Goal: Complete application form

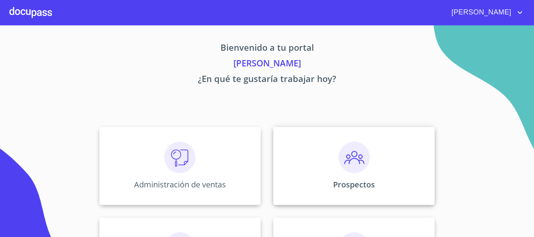
scroll to position [78, 0]
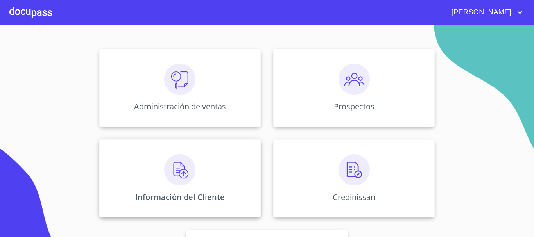
click at [185, 172] on img at bounding box center [179, 169] width 31 height 31
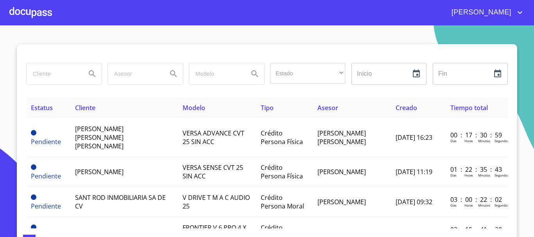
click at [49, 81] on input "search" at bounding box center [53, 73] width 53 height 21
type input "[PERSON_NAME] [PERSON_NAME]"
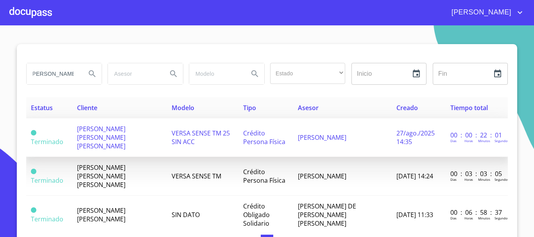
scroll to position [0, 0]
click at [104, 128] on span "[PERSON_NAME] [PERSON_NAME] [PERSON_NAME]" at bounding box center [101, 138] width 48 height 26
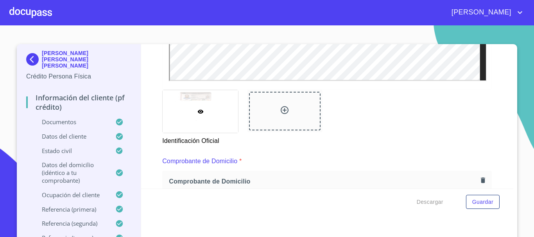
scroll to position [391, 0]
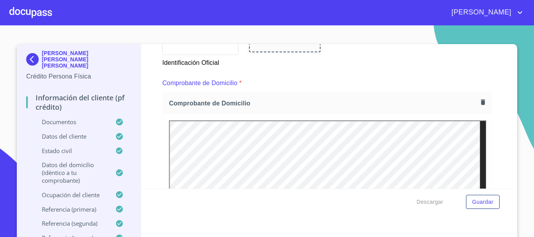
click at [479, 103] on icon "button" at bounding box center [482, 102] width 7 height 7
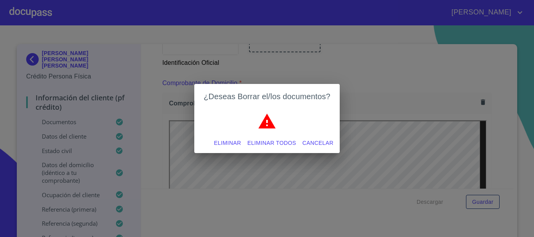
click at [232, 140] on span "Eliminar" at bounding box center [227, 143] width 27 height 10
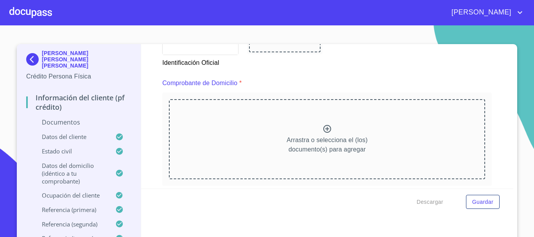
click at [322, 129] on icon at bounding box center [326, 128] width 9 height 9
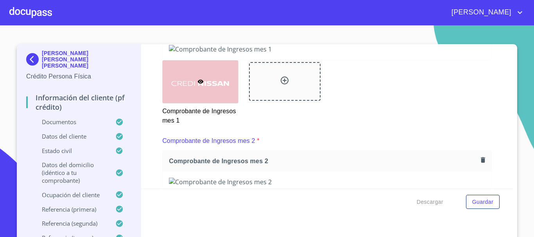
scroll to position [743, 0]
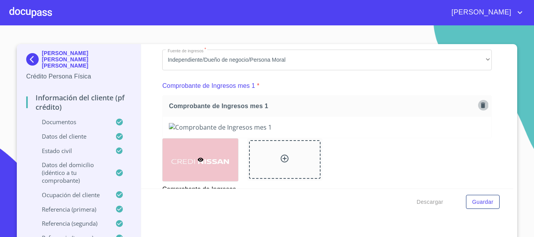
click at [479, 109] on icon "button" at bounding box center [482, 105] width 7 height 7
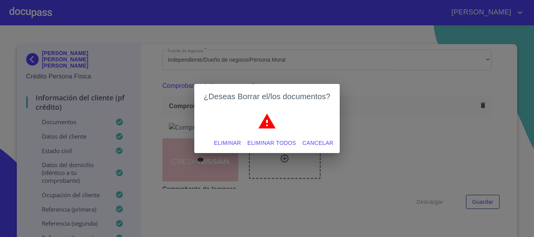
click at [223, 143] on span "Eliminar" at bounding box center [227, 143] width 27 height 10
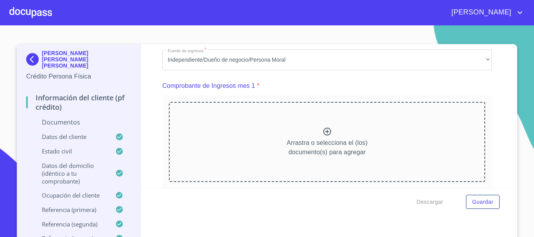
click at [323, 136] on icon at bounding box center [327, 132] width 8 height 8
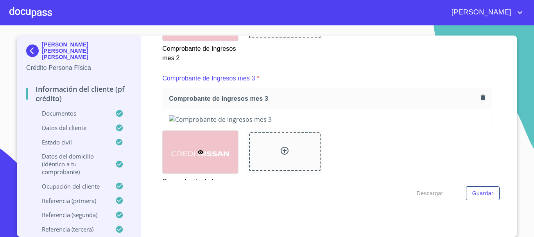
scroll to position [1134, 0]
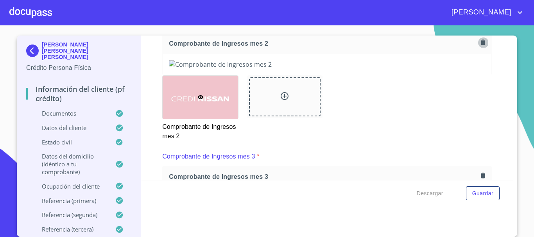
click at [481, 45] on icon "button" at bounding box center [483, 42] width 4 height 5
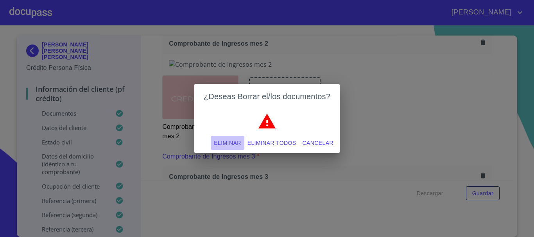
click at [232, 143] on span "Eliminar" at bounding box center [227, 143] width 27 height 10
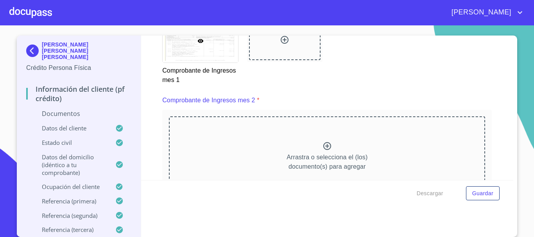
scroll to position [1055, 0]
click at [323, 151] on icon at bounding box center [327, 147] width 8 height 8
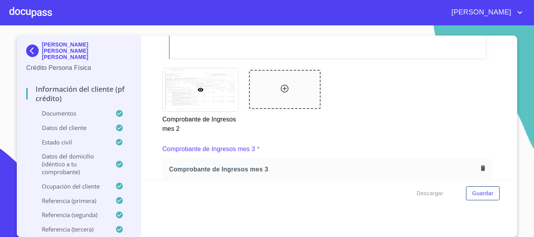
scroll to position [1407, 0]
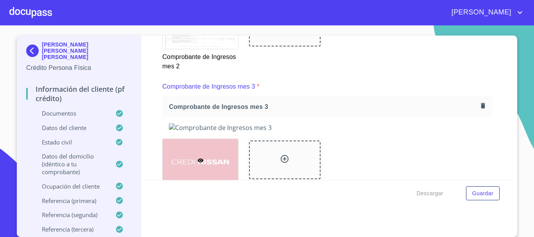
click at [478, 111] on button "button" at bounding box center [483, 105] width 11 height 11
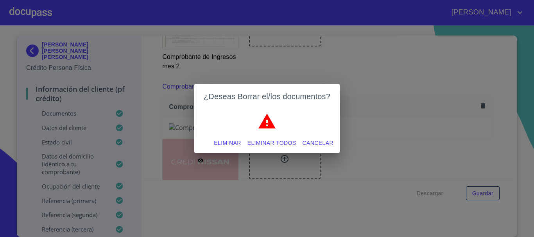
click at [215, 143] on span "Eliminar" at bounding box center [227, 143] width 27 height 10
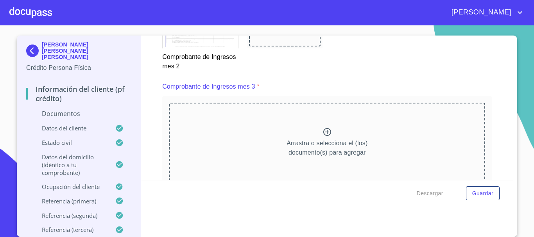
click at [324, 137] on icon at bounding box center [326, 131] width 9 height 9
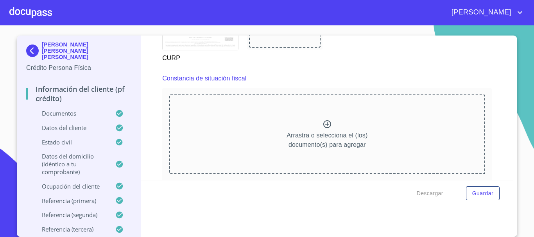
scroll to position [2111, 0]
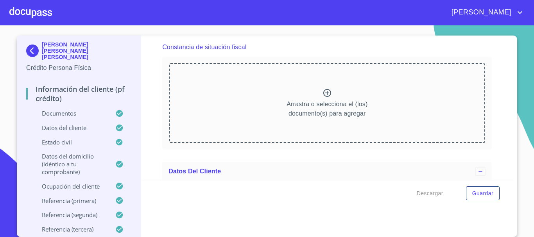
click at [322, 98] on icon at bounding box center [326, 92] width 9 height 9
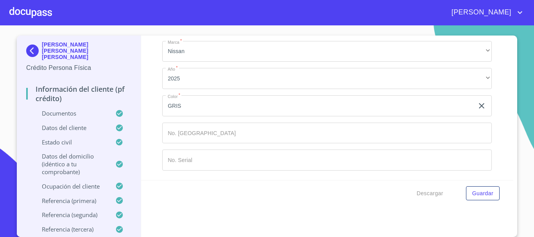
scroll to position [5088, 0]
click at [204, 108] on input "GRIS" at bounding box center [318, 105] width 312 height 21
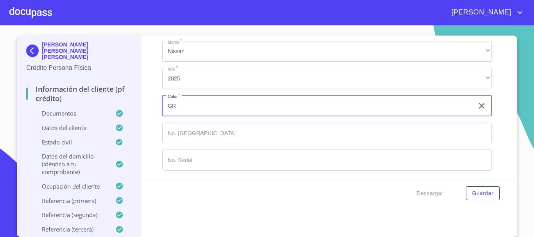
type input "G"
type input "PLATA"
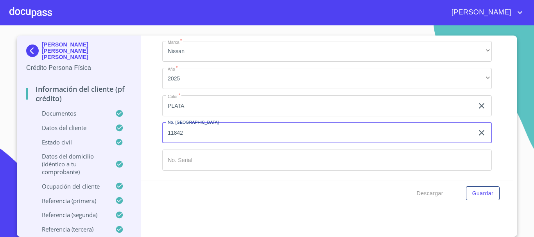
type input "11842"
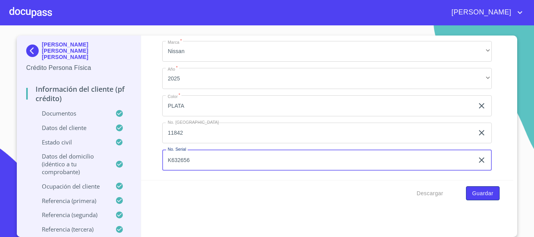
type input "K632656"
click at [484, 192] on span "Guardar" at bounding box center [482, 194] width 21 height 10
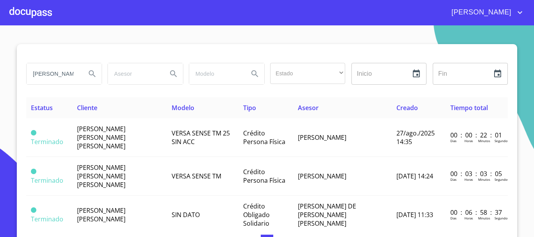
click at [37, 13] on div at bounding box center [30, 12] width 43 height 25
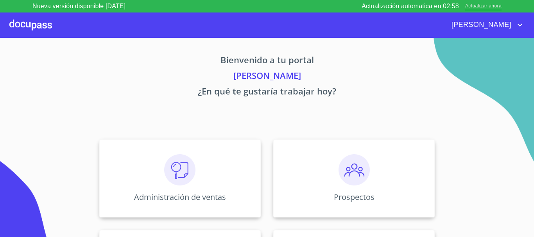
click at [471, 5] on span "Actualizar ahora" at bounding box center [483, 6] width 36 height 8
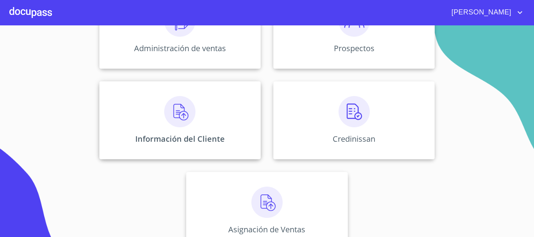
scroll to position [156, 0]
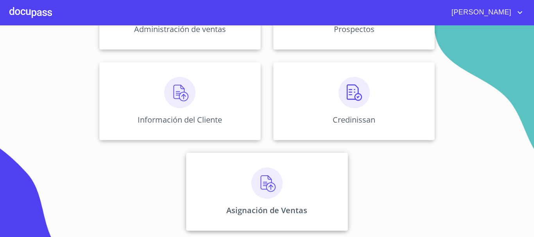
click at [226, 176] on div "Asignación de Ventas" at bounding box center [266, 192] width 161 height 78
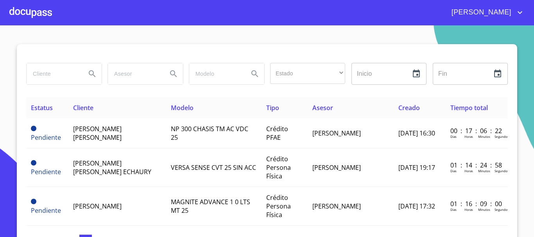
click at [53, 81] on input "search" at bounding box center [53, 73] width 53 height 21
type input "[PERSON_NAME] [PERSON_NAME]"
click at [88, 73] on icon "Search" at bounding box center [92, 73] width 9 height 9
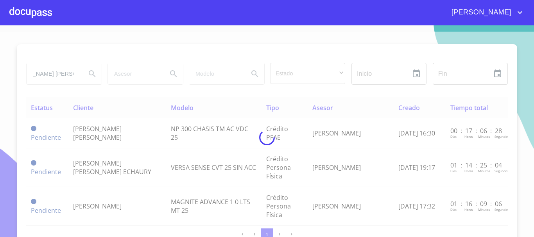
scroll to position [0, 0]
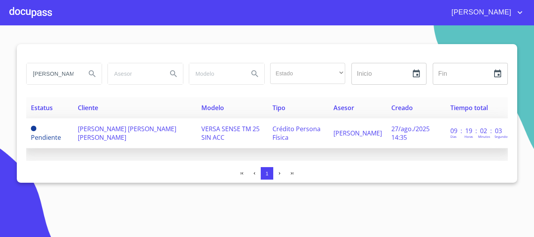
click at [109, 133] on span "[PERSON_NAME] [PERSON_NAME] [PERSON_NAME]" at bounding box center [127, 133] width 99 height 17
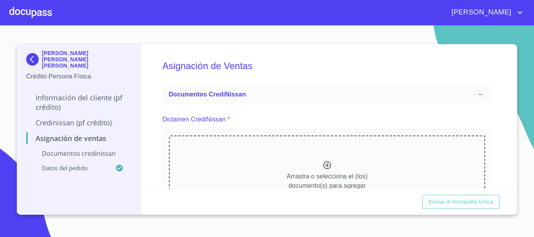
click at [498, 157] on div "Asignación de Ventas Documentos CrediNissan Dictamen CrediNissan * Arrastra o s…" at bounding box center [327, 116] width 373 height 145
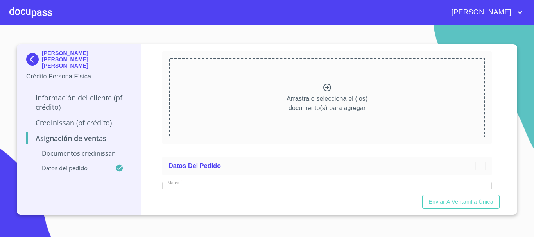
scroll to position [78, 0]
click at [327, 86] on icon at bounding box center [326, 86] width 9 height 9
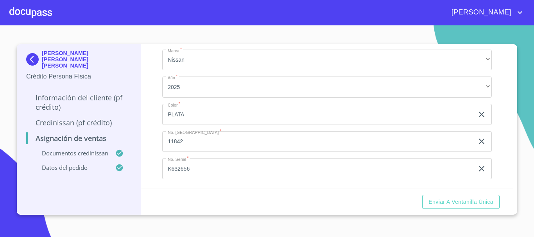
scroll to position [260, 0]
click at [446, 197] on span "Enviar a Ventanilla única" at bounding box center [460, 202] width 65 height 10
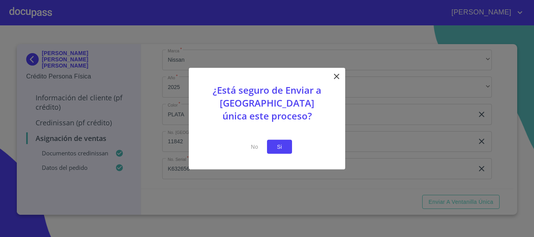
click at [283, 152] on button "Si" at bounding box center [279, 147] width 25 height 14
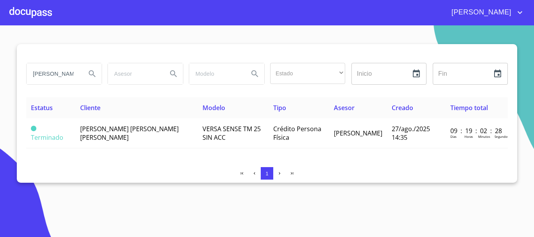
click at [40, 16] on div at bounding box center [30, 12] width 43 height 25
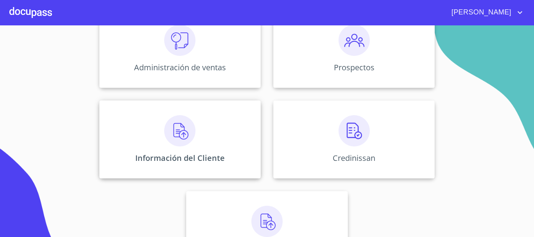
scroll to position [111, 0]
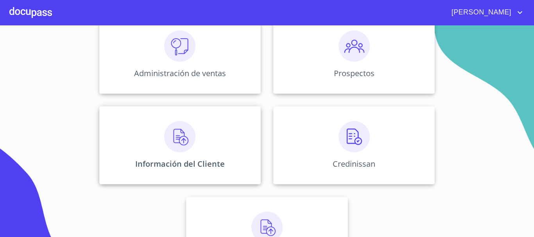
click at [176, 140] on img at bounding box center [179, 136] width 31 height 31
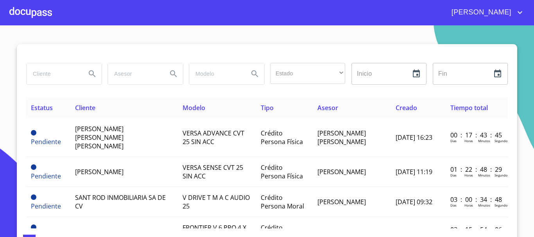
click at [47, 77] on input "search" at bounding box center [53, 73] width 53 height 21
type input "[PERSON_NAME] [PERSON_NAME]"
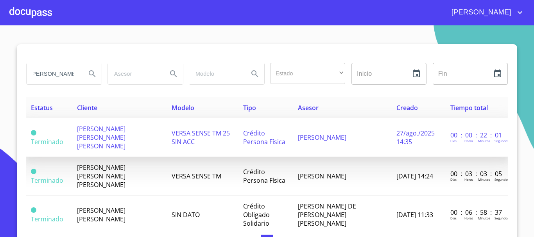
scroll to position [0, 0]
click at [106, 136] on td "[PERSON_NAME] [PERSON_NAME] [PERSON_NAME]" at bounding box center [119, 137] width 95 height 39
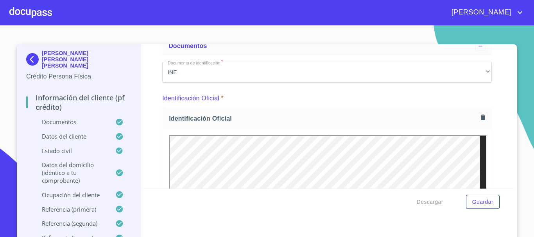
scroll to position [78, 0]
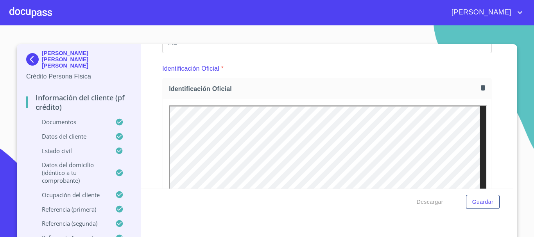
click at [30, 14] on div at bounding box center [30, 12] width 43 height 25
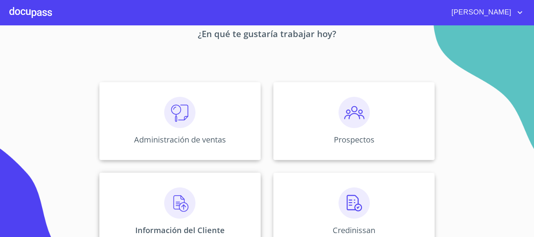
scroll to position [78, 0]
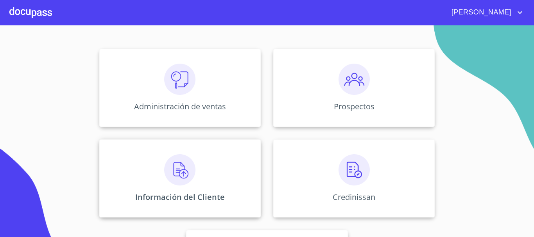
click at [177, 177] on img at bounding box center [179, 169] width 31 height 31
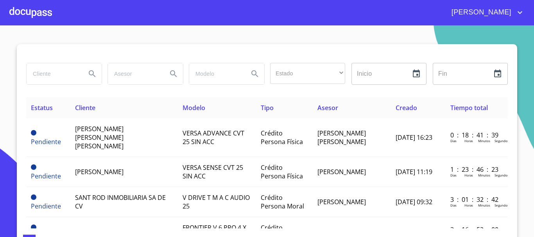
click at [63, 77] on input "search" at bounding box center [53, 73] width 53 height 21
type input "[DEMOGRAPHIC_DATA]"
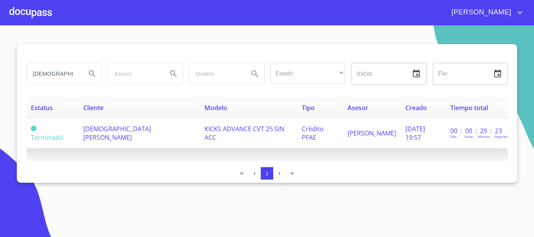
click at [94, 133] on span "[DEMOGRAPHIC_DATA][PERSON_NAME]" at bounding box center [117, 133] width 68 height 17
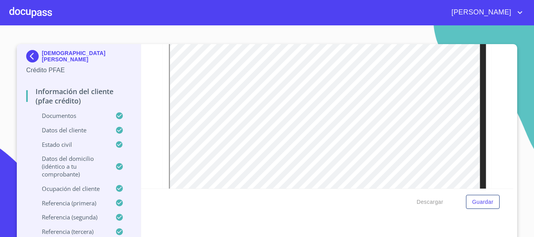
scroll to position [430, 0]
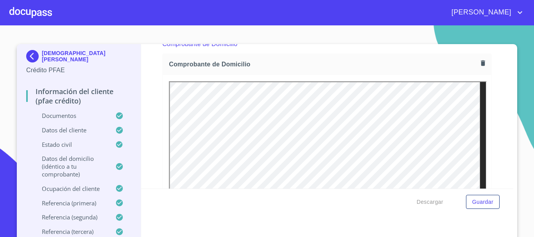
click at [481, 64] on icon "button" at bounding box center [483, 63] width 4 height 5
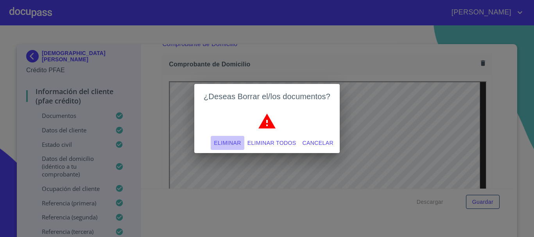
click at [224, 143] on span "Eliminar" at bounding box center [227, 143] width 27 height 10
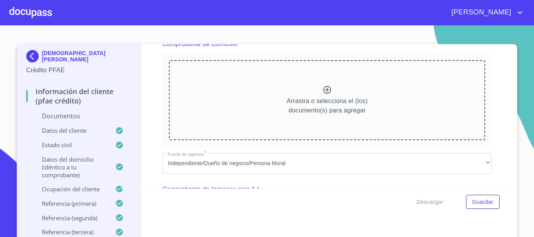
scroll to position [391, 0]
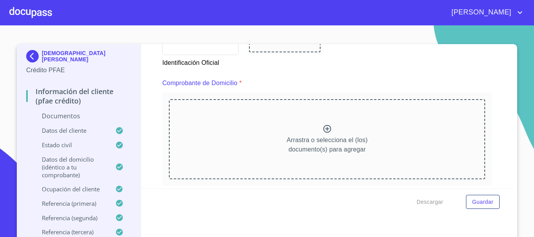
click at [323, 128] on icon at bounding box center [326, 128] width 9 height 9
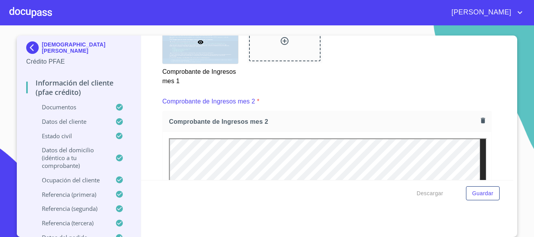
scroll to position [4746, 0]
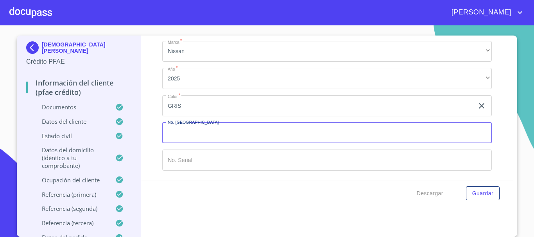
click at [212, 132] on input "Documento de identificación   *" at bounding box center [327, 133] width 330 height 21
type input "11851"
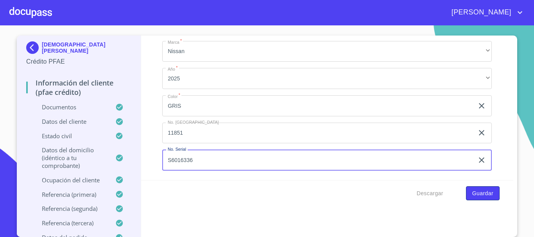
type input "S6016336"
click at [484, 192] on span "Guardar" at bounding box center [482, 194] width 21 height 10
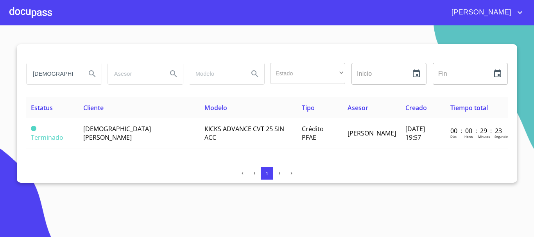
click at [20, 18] on div at bounding box center [30, 12] width 43 height 25
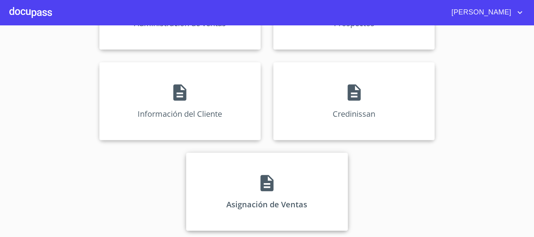
scroll to position [156, 0]
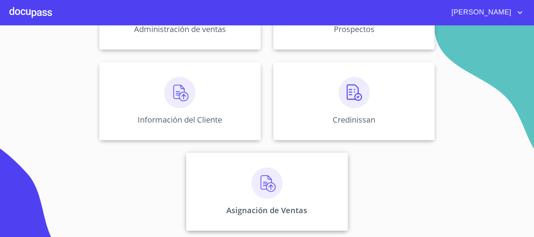
click at [260, 188] on img at bounding box center [266, 183] width 31 height 31
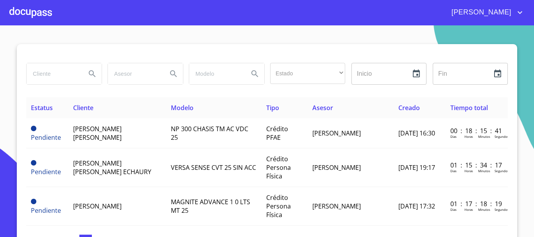
click at [44, 77] on input "search" at bounding box center [53, 73] width 53 height 21
type input "[DEMOGRAPHIC_DATA]"
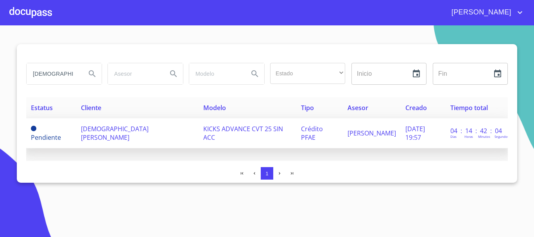
click at [115, 131] on span "[DEMOGRAPHIC_DATA][PERSON_NAME]" at bounding box center [115, 133] width 68 height 17
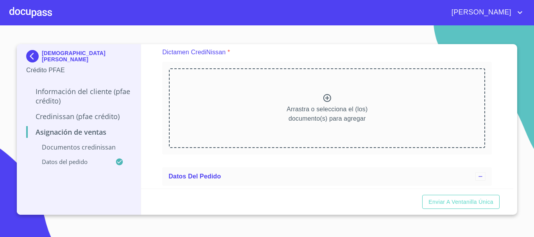
scroll to position [54, 0]
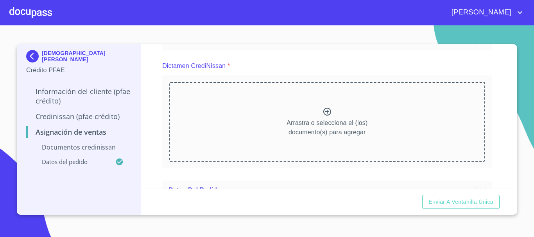
click at [324, 113] on icon at bounding box center [326, 111] width 9 height 9
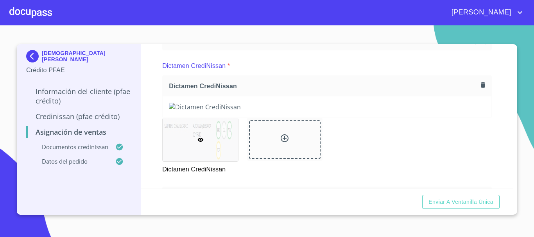
scroll to position [171, 0]
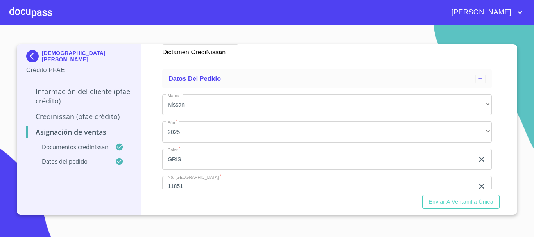
click at [467, 210] on div "Enviar a Ventanilla única" at bounding box center [327, 202] width 373 height 27
click at [468, 202] on span "Enviar a Ventanilla única" at bounding box center [460, 202] width 65 height 10
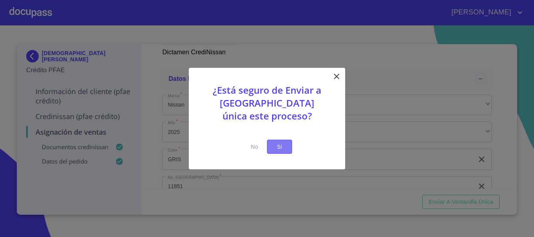
click at [284, 150] on span "Si" at bounding box center [279, 147] width 13 height 10
